Goal: Task Accomplishment & Management: Use online tool/utility

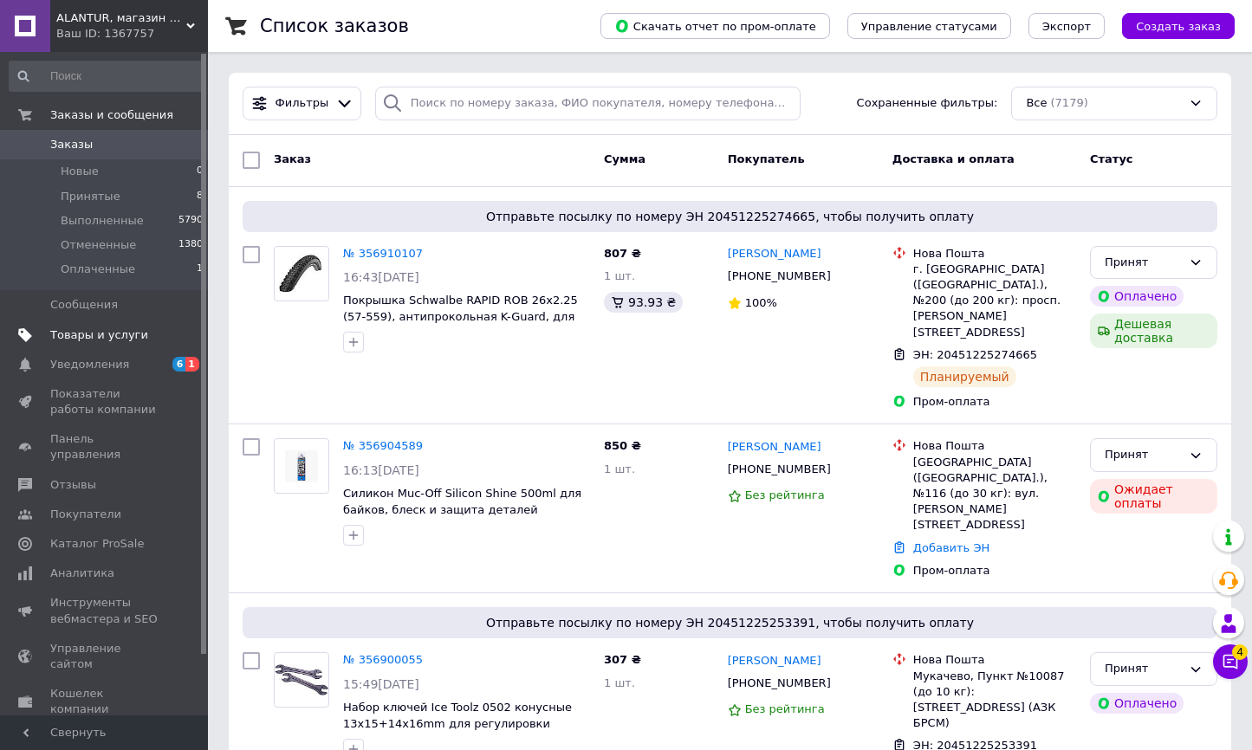
click at [81, 340] on span "Товары и услуги" at bounding box center [99, 335] width 98 height 16
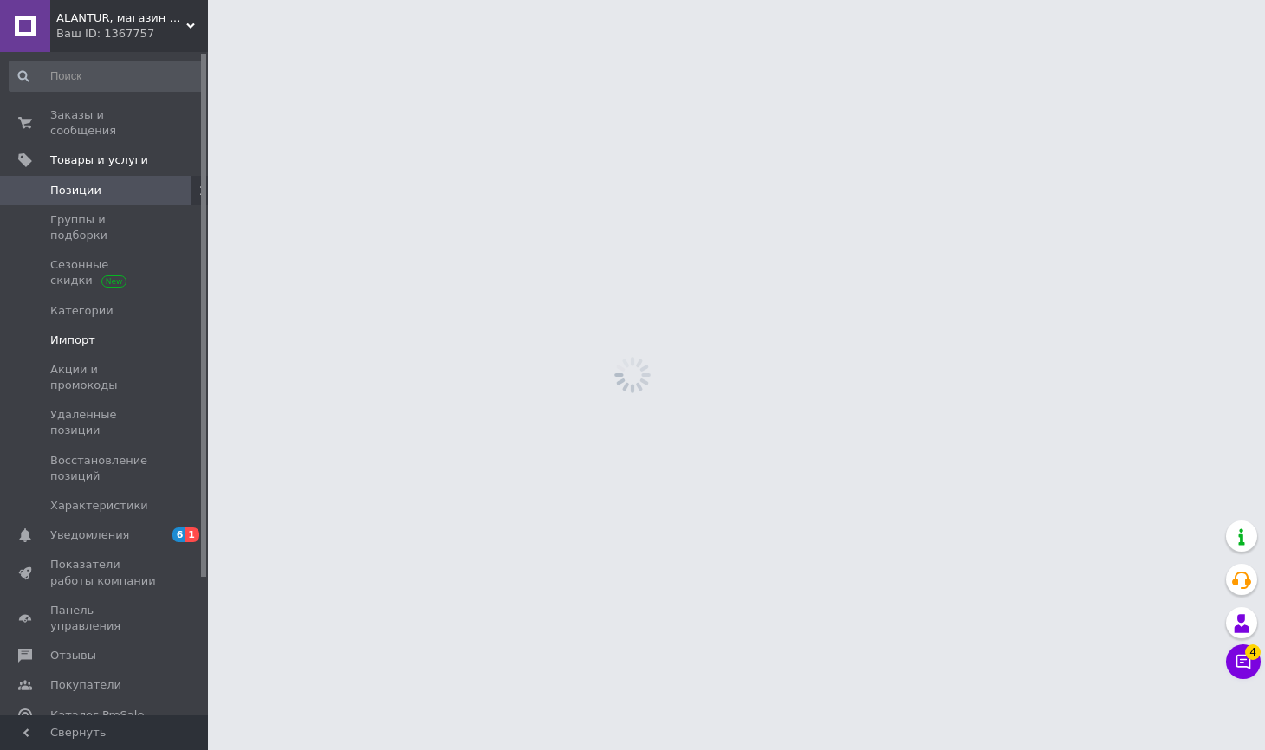
click at [88, 333] on span "Импорт" at bounding box center [72, 341] width 45 height 16
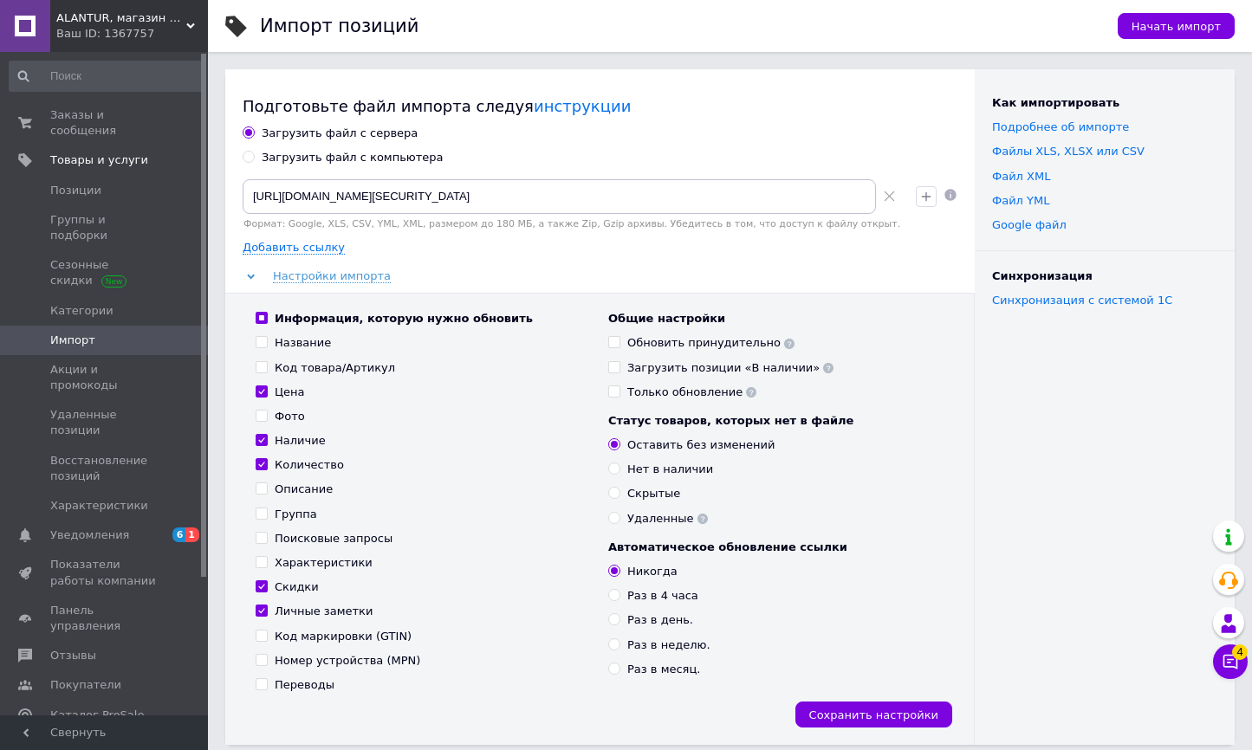
click at [369, 161] on div "Загрузить файл с компьютера" at bounding box center [353, 158] width 182 height 16
click at [254, 161] on input "Загрузить файл с компьютера" at bounding box center [248, 156] width 11 height 11
radio input "true"
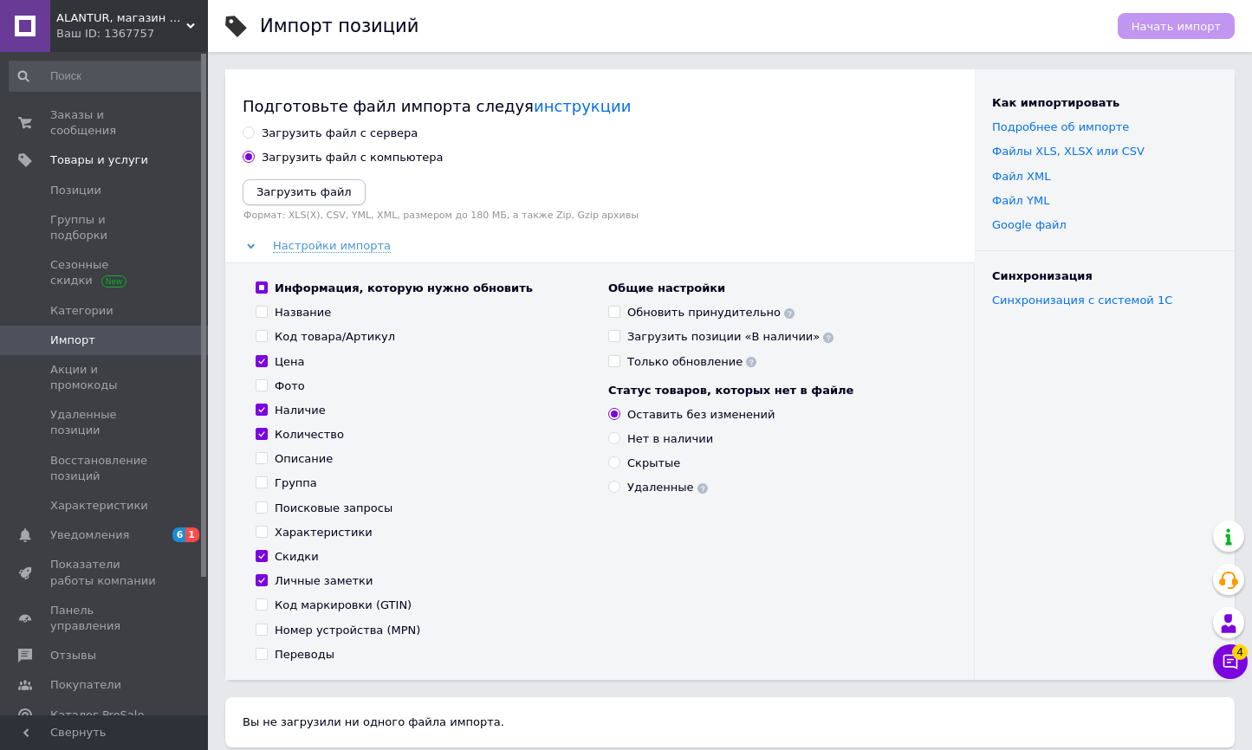
click at [336, 190] on button "Загрузить файл" at bounding box center [304, 192] width 123 height 26
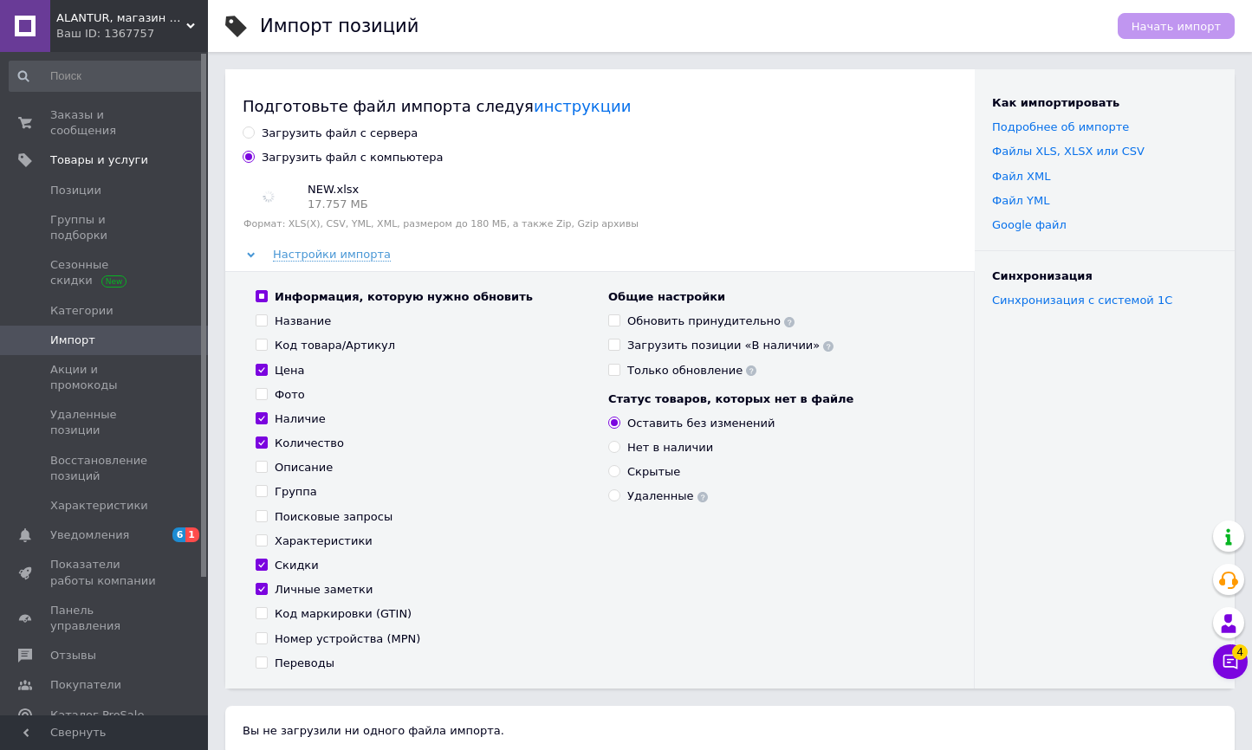
click at [312, 291] on div "Информация, которую нужно обновить" at bounding box center [404, 297] width 258 height 16
click at [267, 291] on input "Информация, которую нужно обновить" at bounding box center [261, 295] width 11 height 11
checkbox input "false"
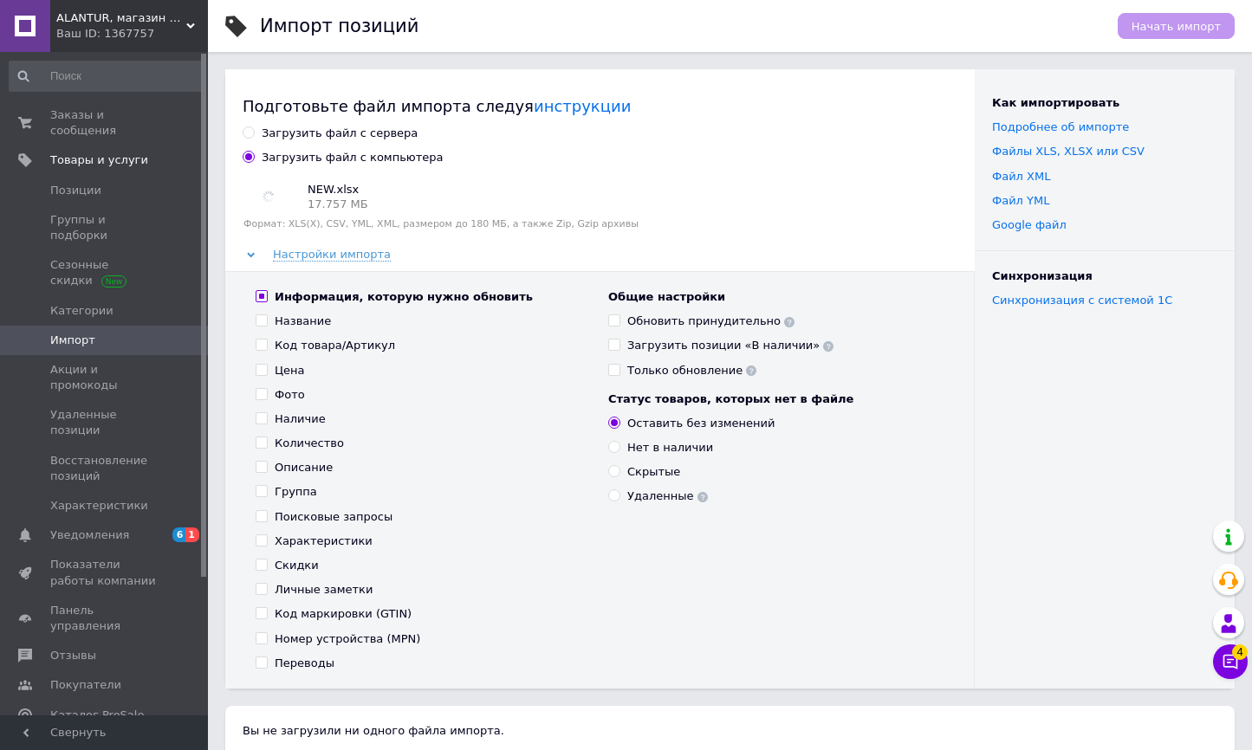
checkbox input "false"
click at [299, 667] on div "Переводы" at bounding box center [305, 664] width 60 height 16
click at [267, 667] on input "Переводы" at bounding box center [261, 662] width 11 height 11
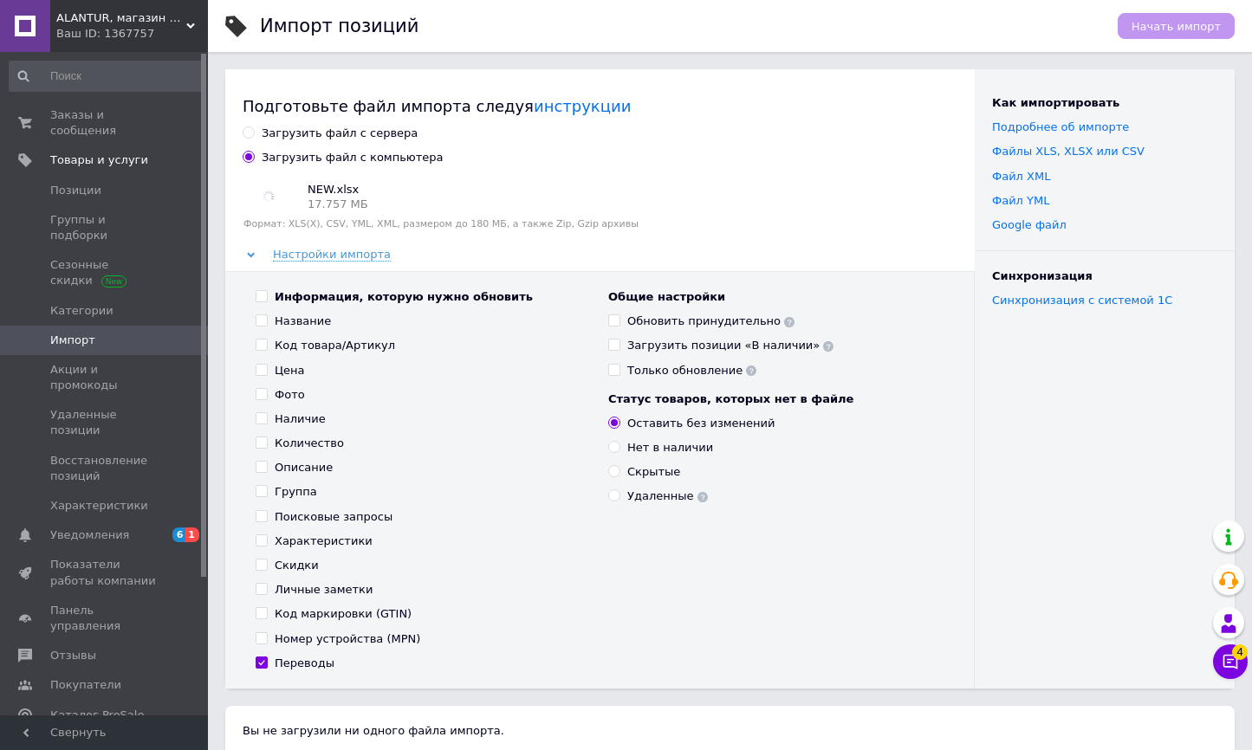
checkbox input "true"
click at [652, 325] on div "Обновить принудительно" at bounding box center [710, 322] width 167 height 16
click at [619, 325] on input "Обновить принудительно" at bounding box center [613, 319] width 11 height 11
checkbox input "true"
click at [1162, 20] on span "Начать импорт" at bounding box center [1175, 26] width 89 height 13
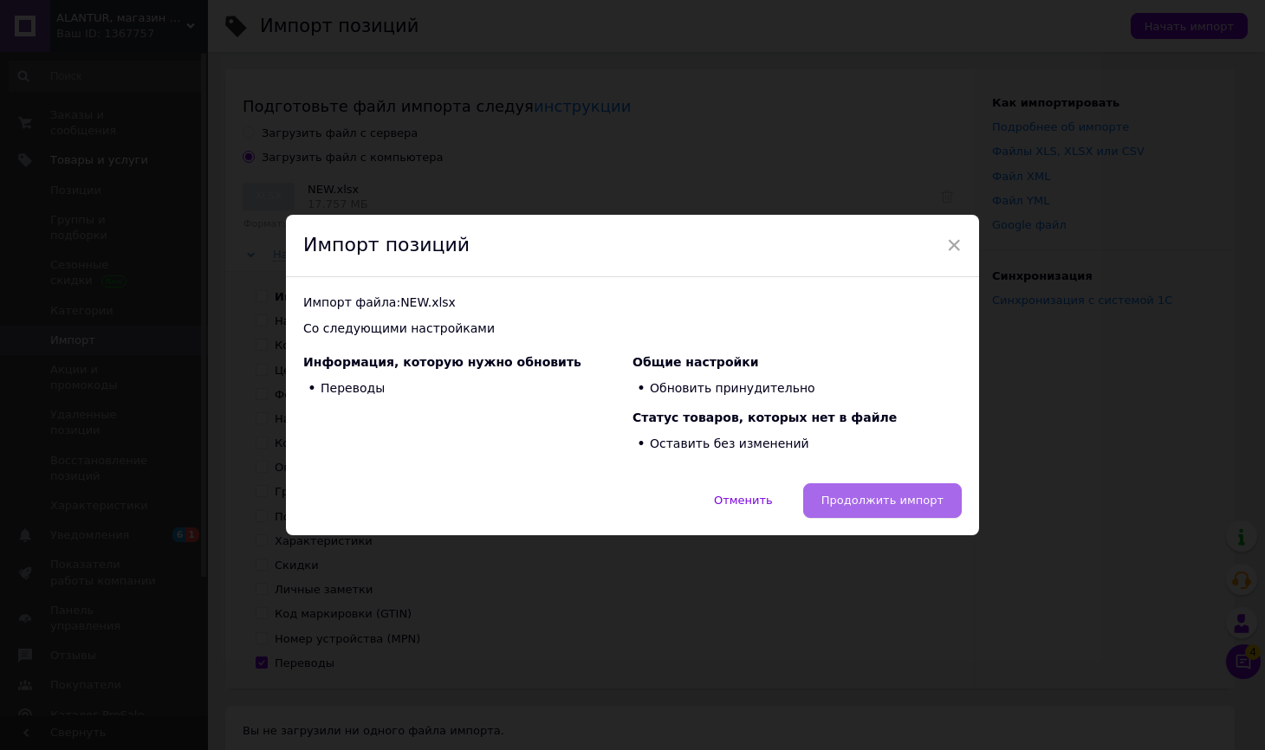
click at [916, 484] on button "Продолжить импорт" at bounding box center [882, 500] width 159 height 35
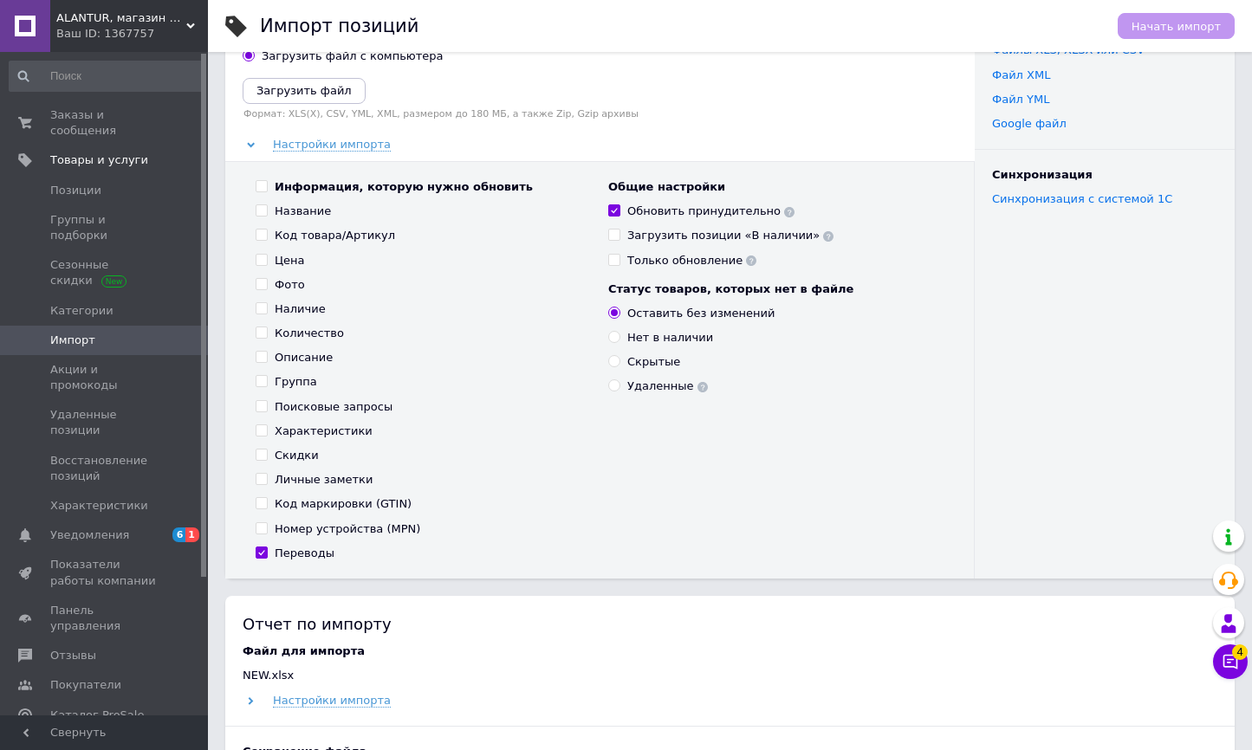
scroll to position [293, 0]
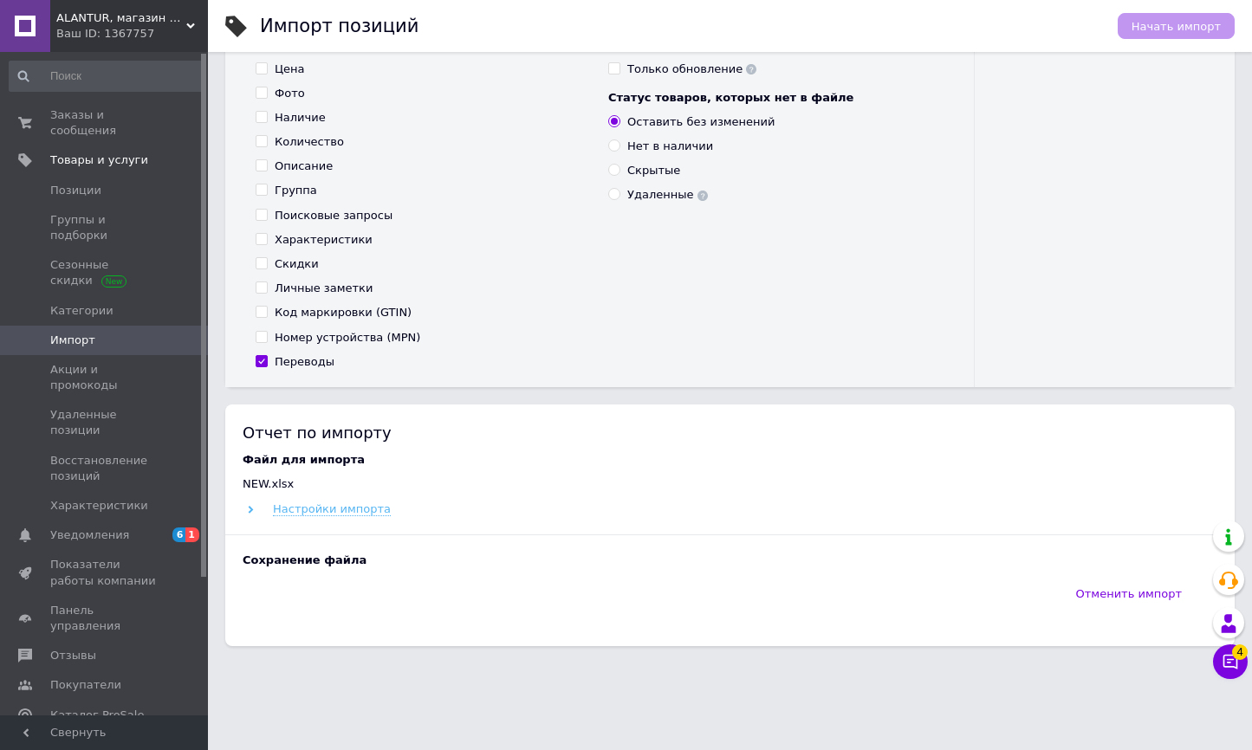
click at [333, 502] on span "Настройки импорта" at bounding box center [332, 509] width 118 height 14
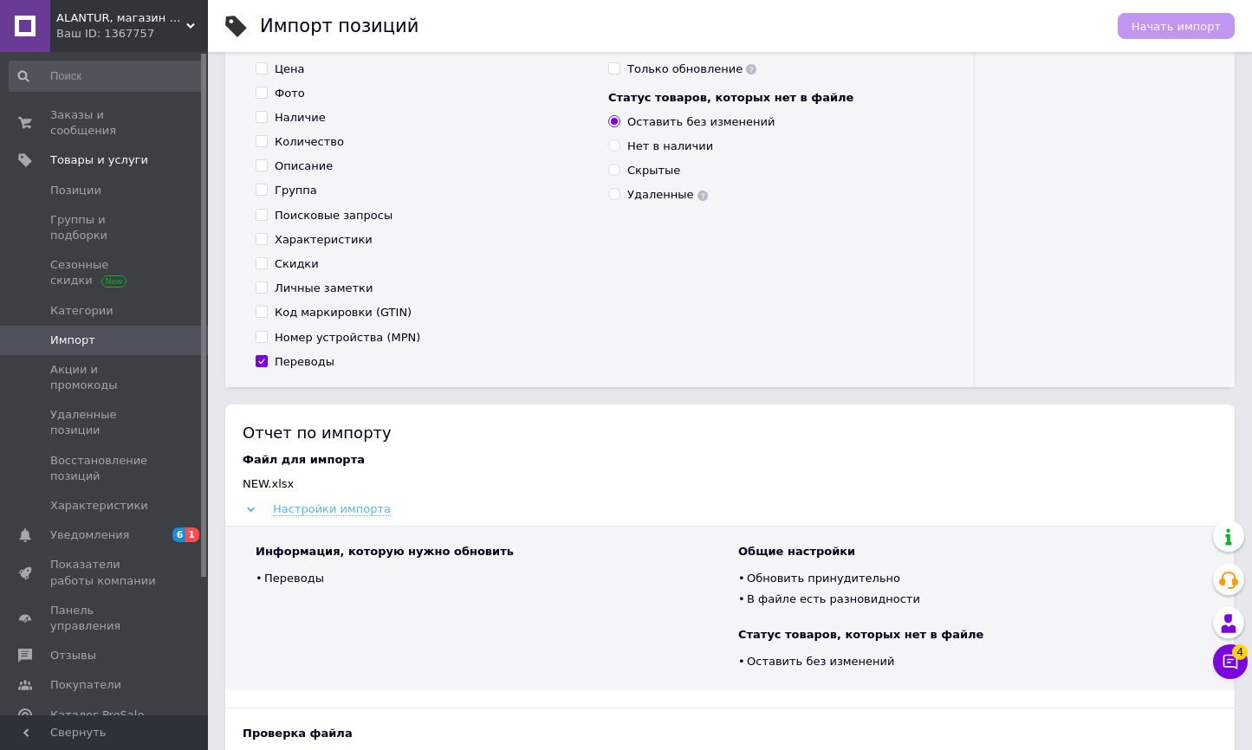
click at [328, 514] on span "Настройки импорта" at bounding box center [332, 509] width 118 height 14
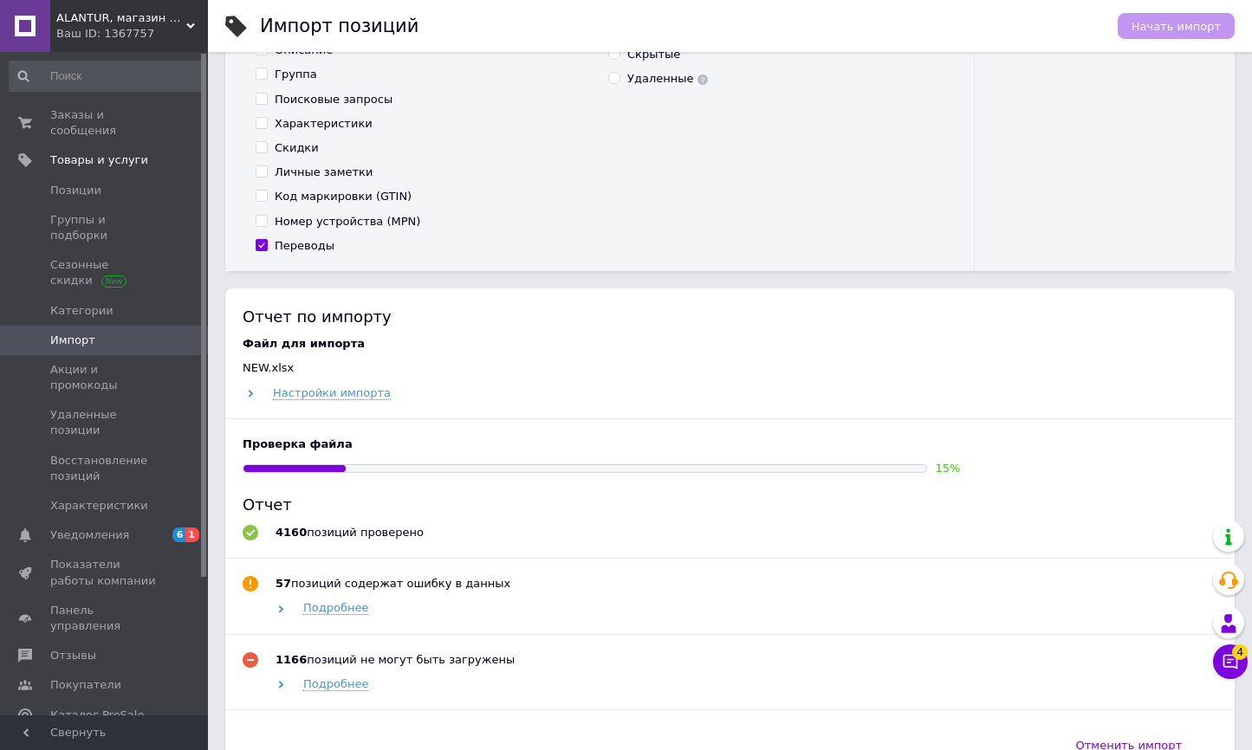
scroll to position [563, 0]
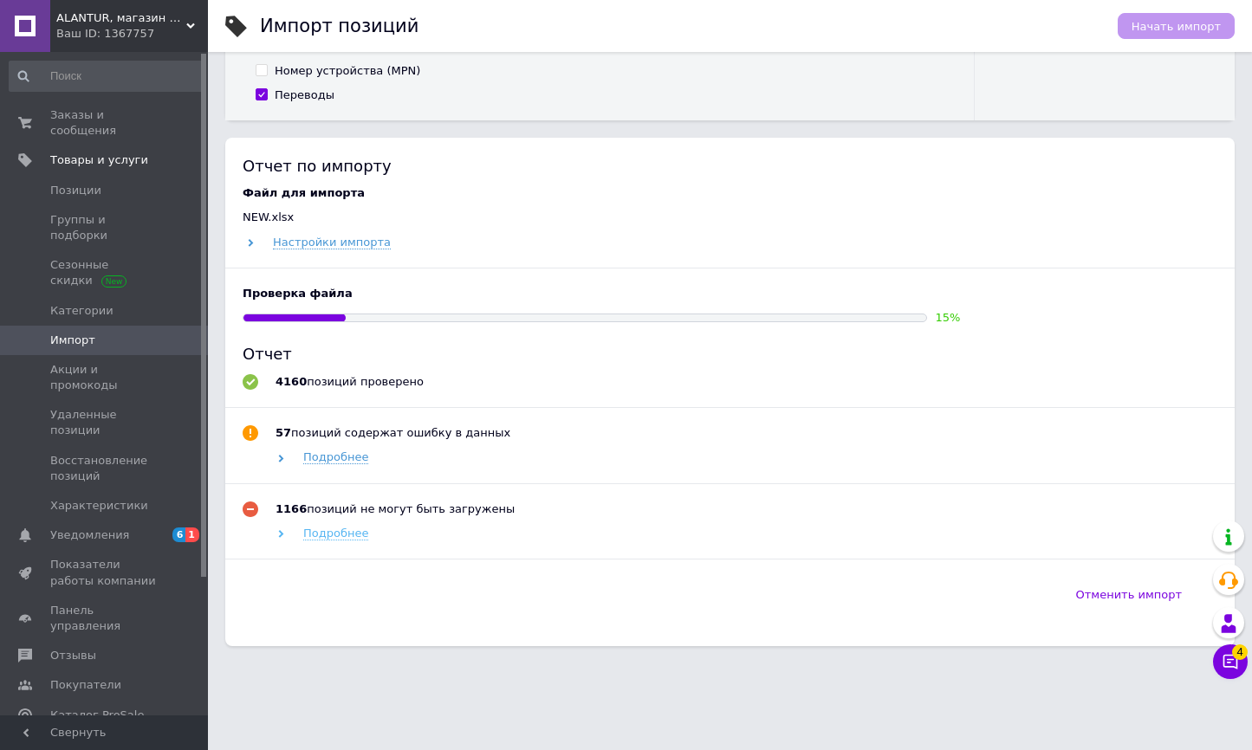
click at [343, 527] on span "Подробнее" at bounding box center [335, 534] width 65 height 14
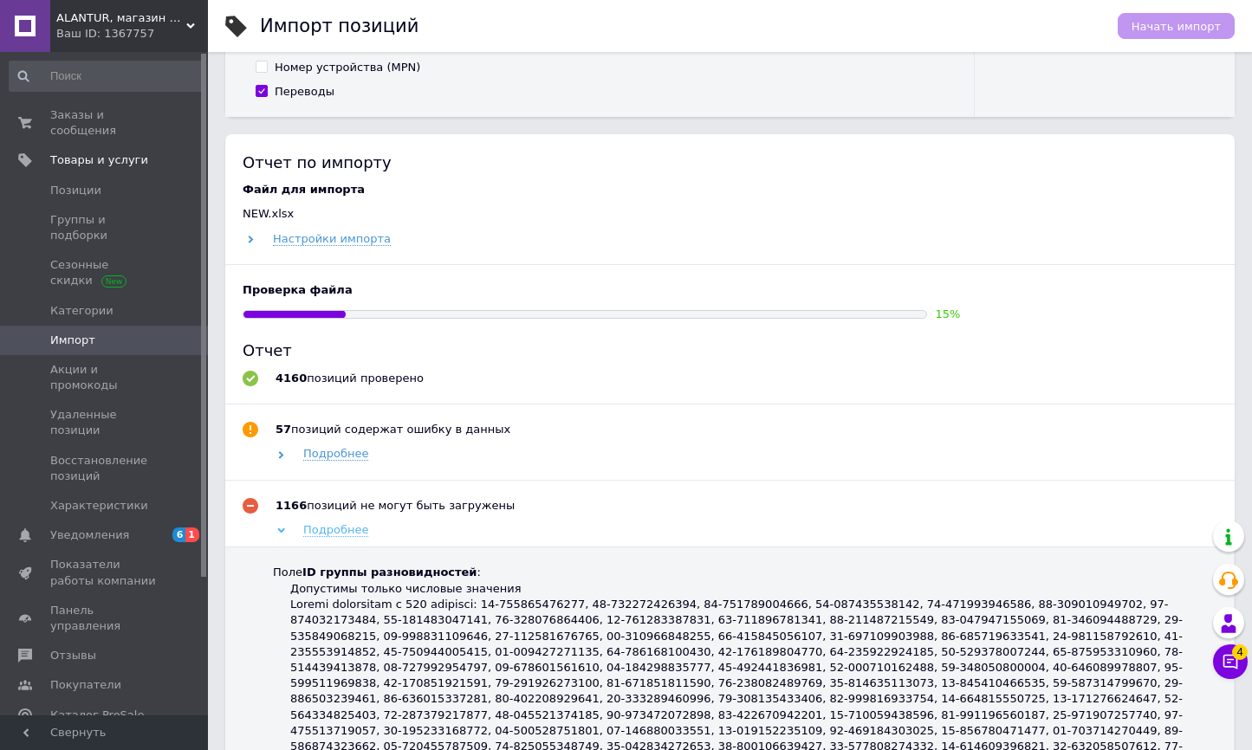
click at [340, 528] on span "Подробнее" at bounding box center [335, 530] width 65 height 14
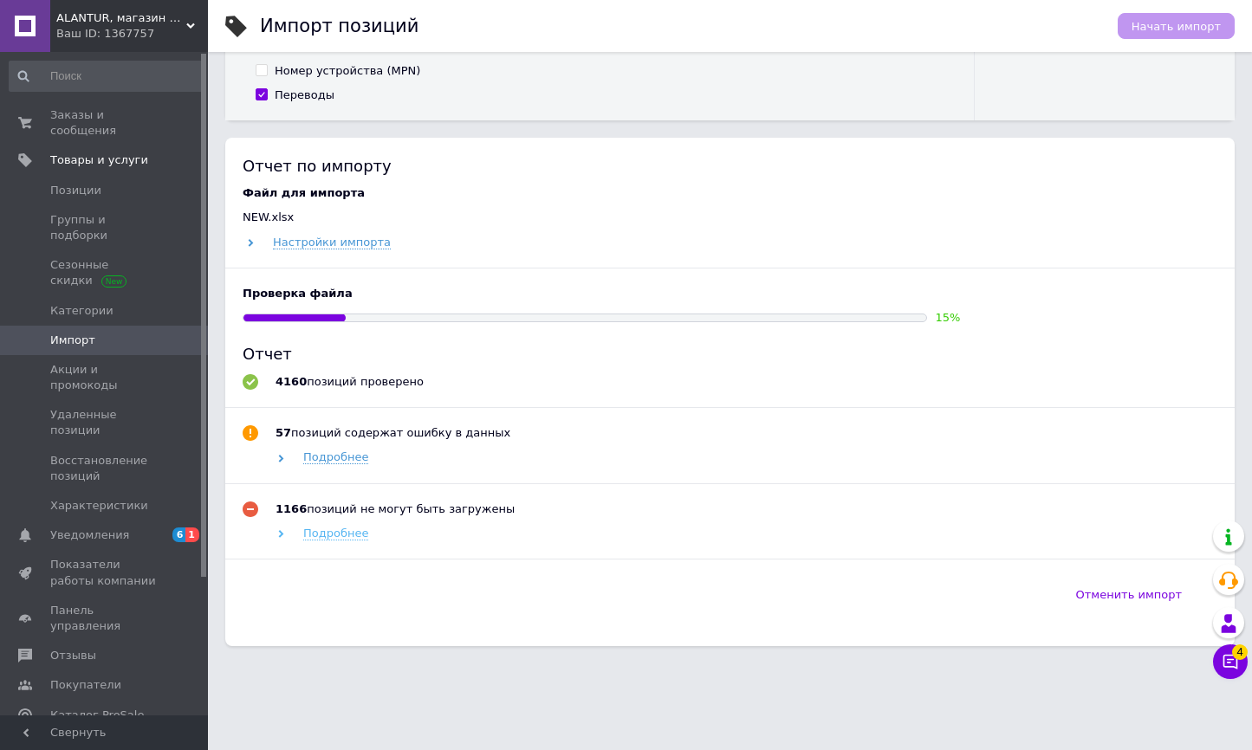
click at [340, 528] on span "Подробнее" at bounding box center [335, 534] width 65 height 14
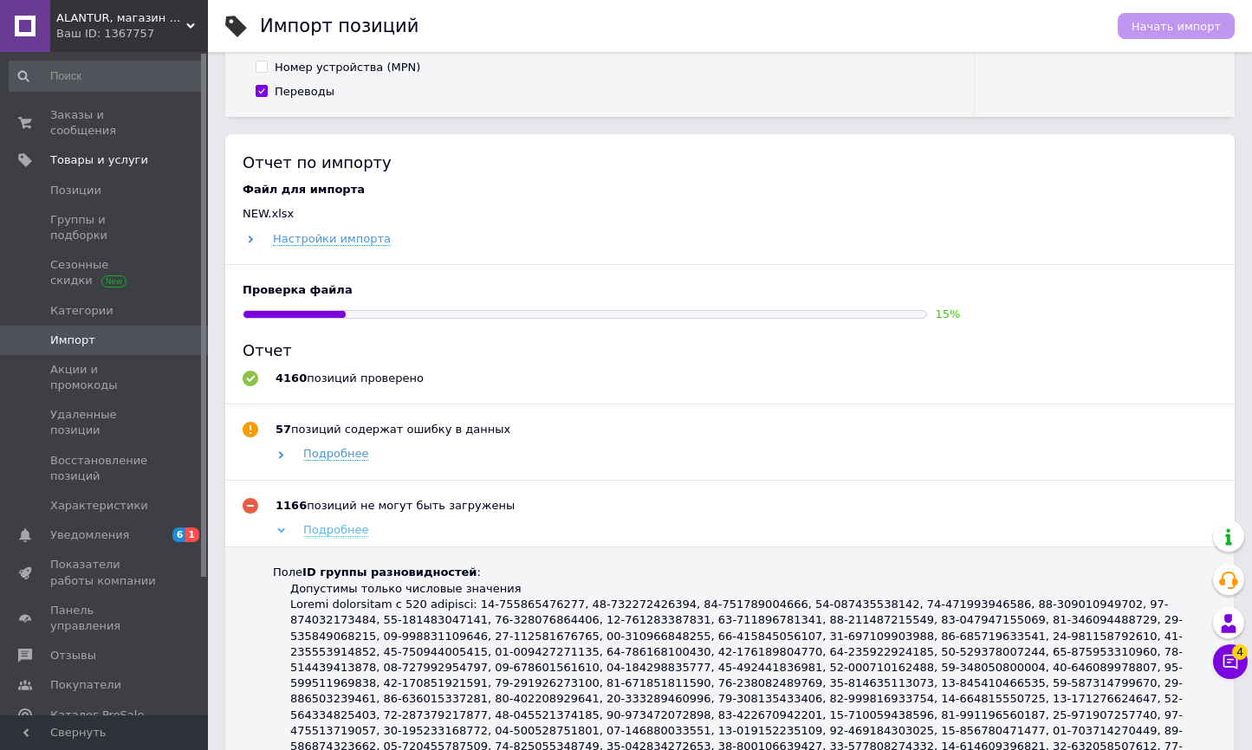
click at [340, 528] on span "Подробнее" at bounding box center [335, 530] width 65 height 14
